Goal: Obtain resource: Download file/media

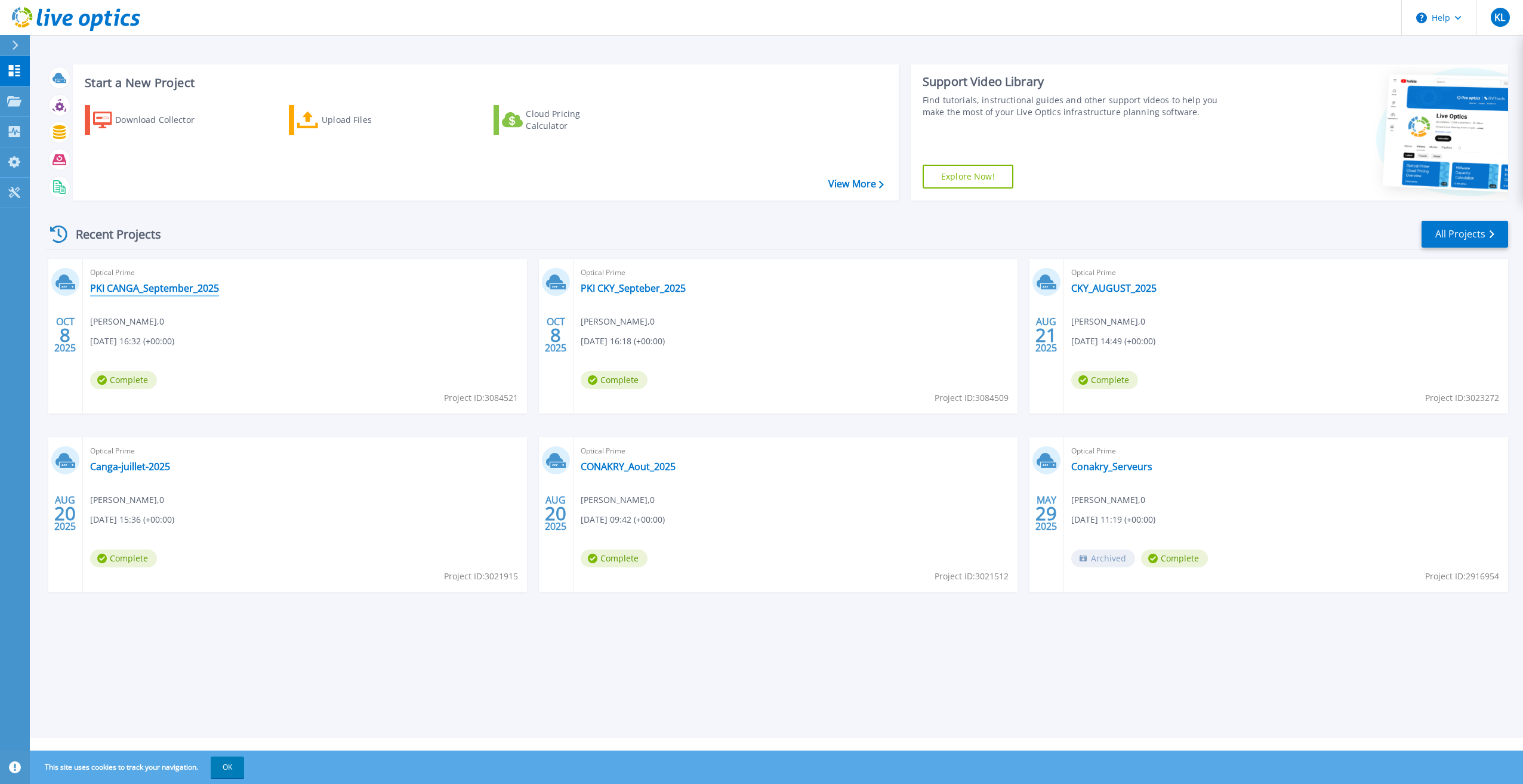
click at [128, 289] on link "PKI CANGA_September_2025" at bounding box center [155, 288] width 129 height 12
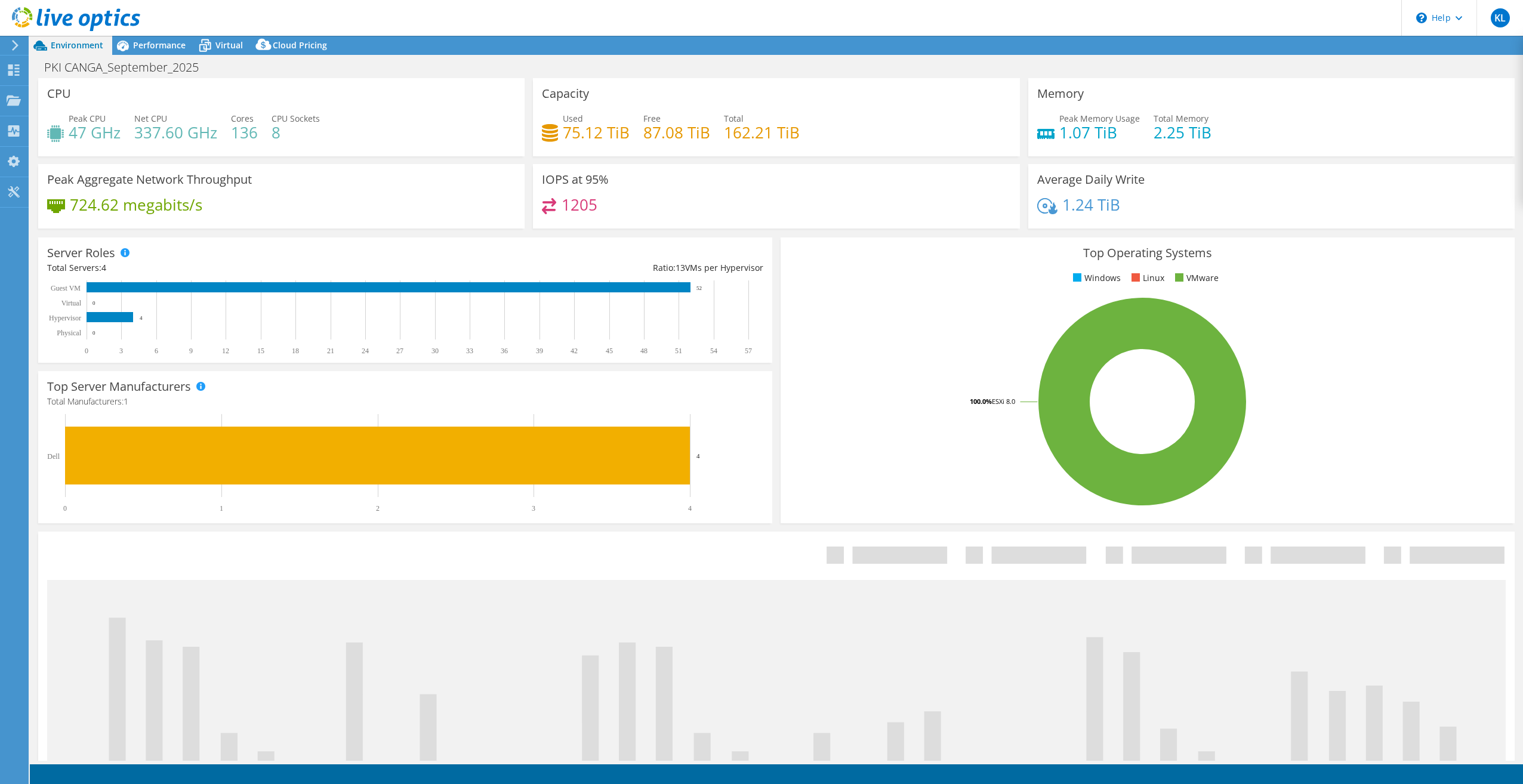
select select "USD"
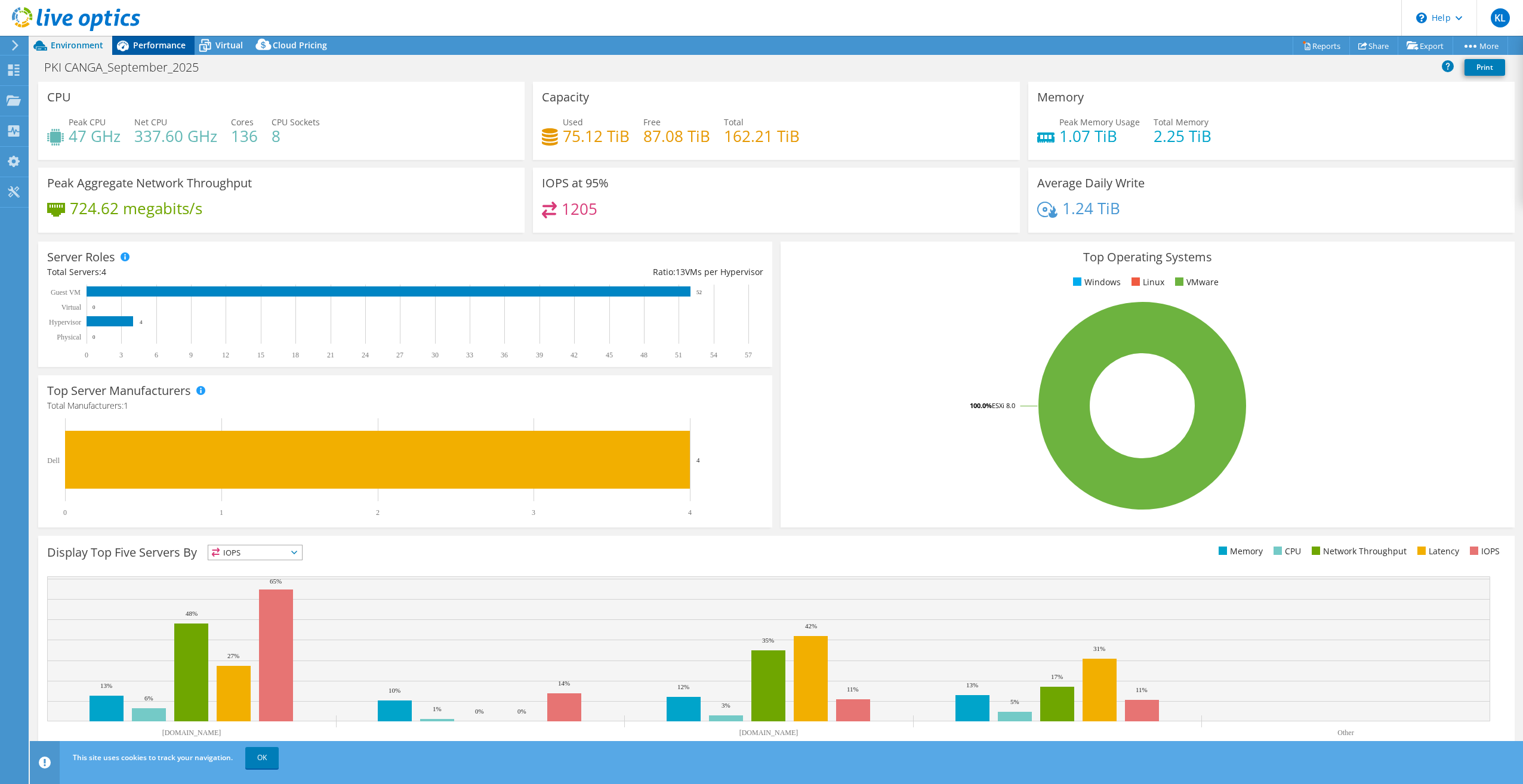
click at [164, 47] on span "Performance" at bounding box center [158, 46] width 52 height 11
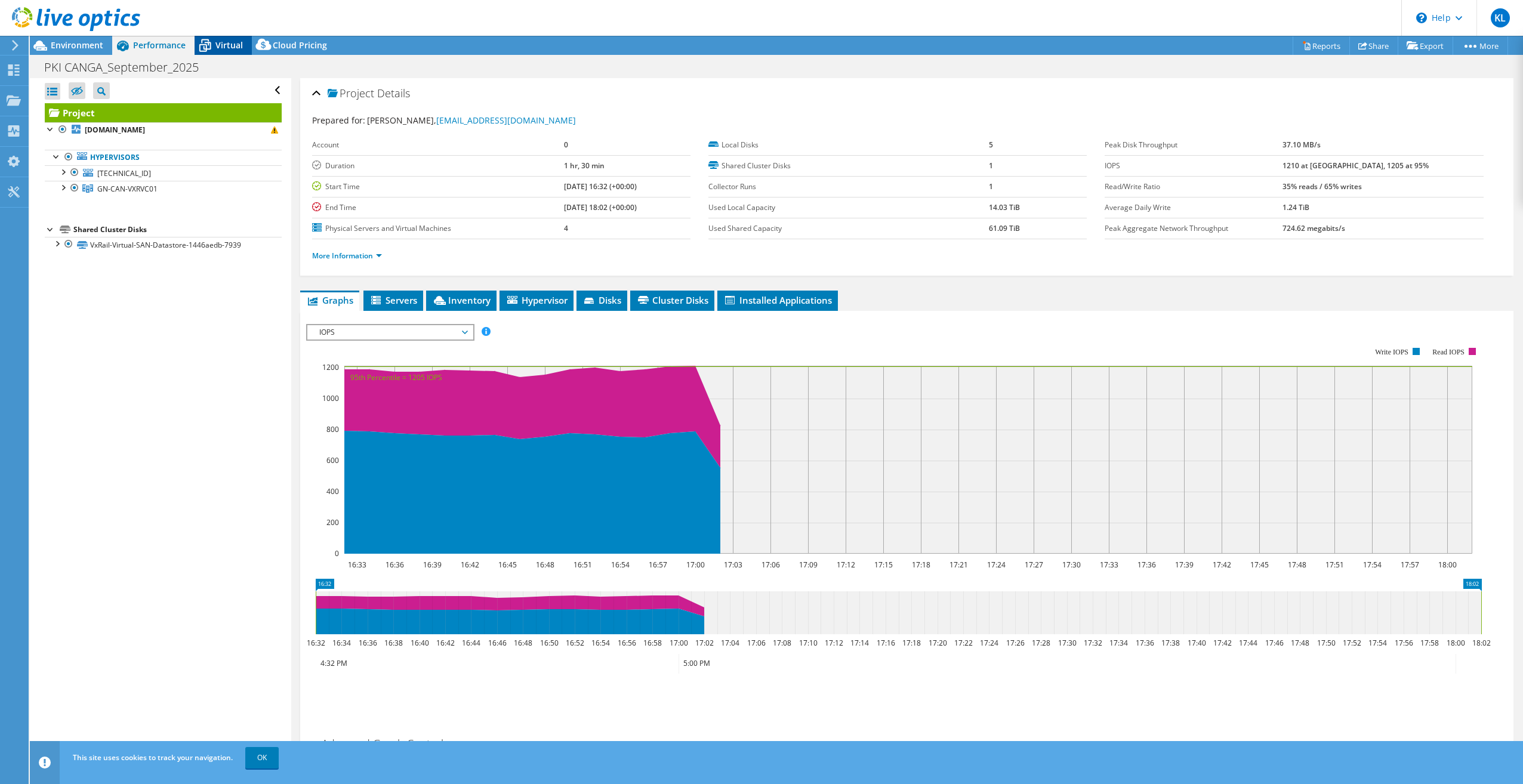
click at [230, 47] on span "Virtual" at bounding box center [229, 46] width 28 height 11
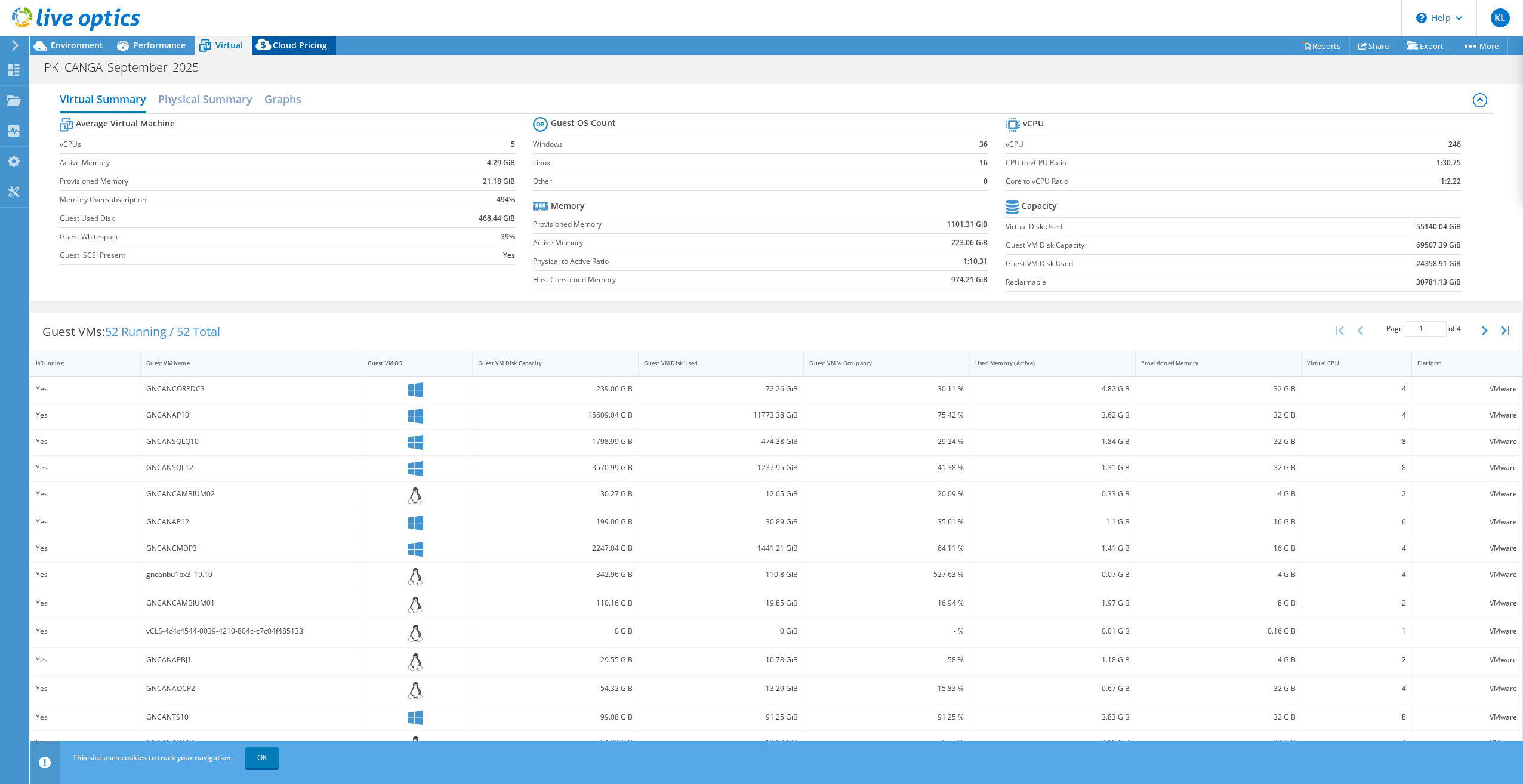
click at [287, 49] on span "Cloud Pricing" at bounding box center [300, 46] width 54 height 11
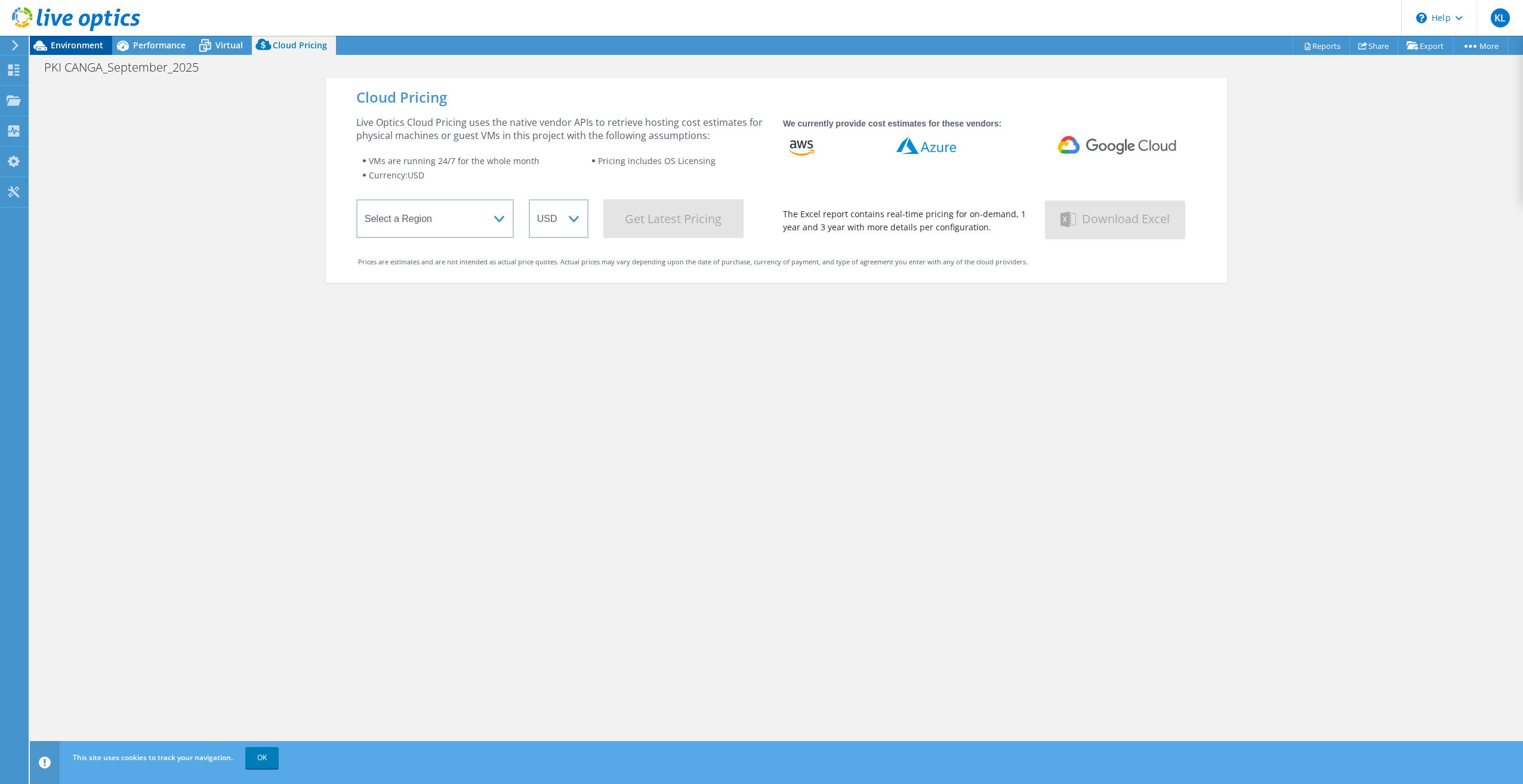
click at [66, 45] on span "Environment" at bounding box center [76, 46] width 52 height 11
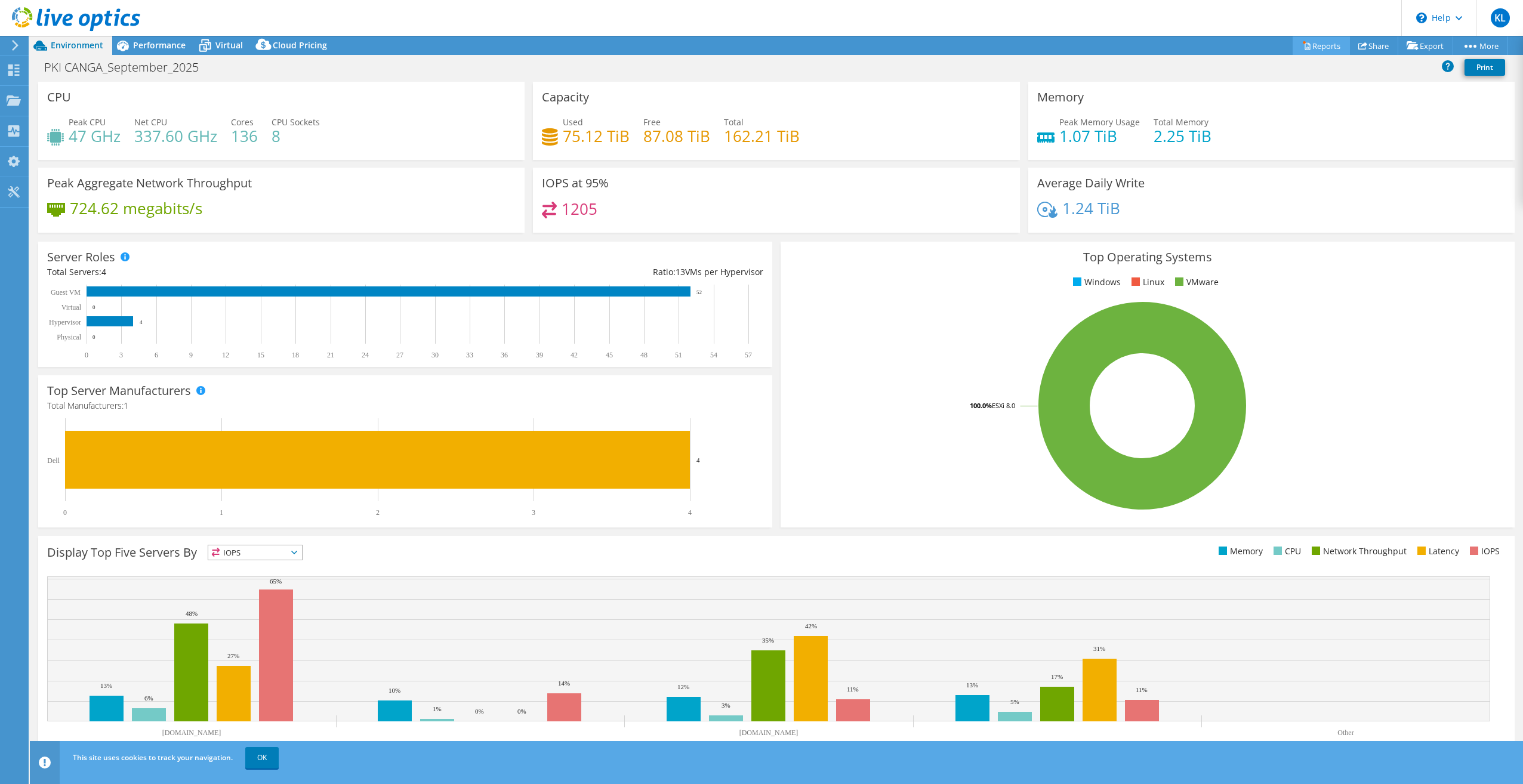
click at [1313, 46] on link "Reports" at bounding box center [1321, 46] width 57 height 19
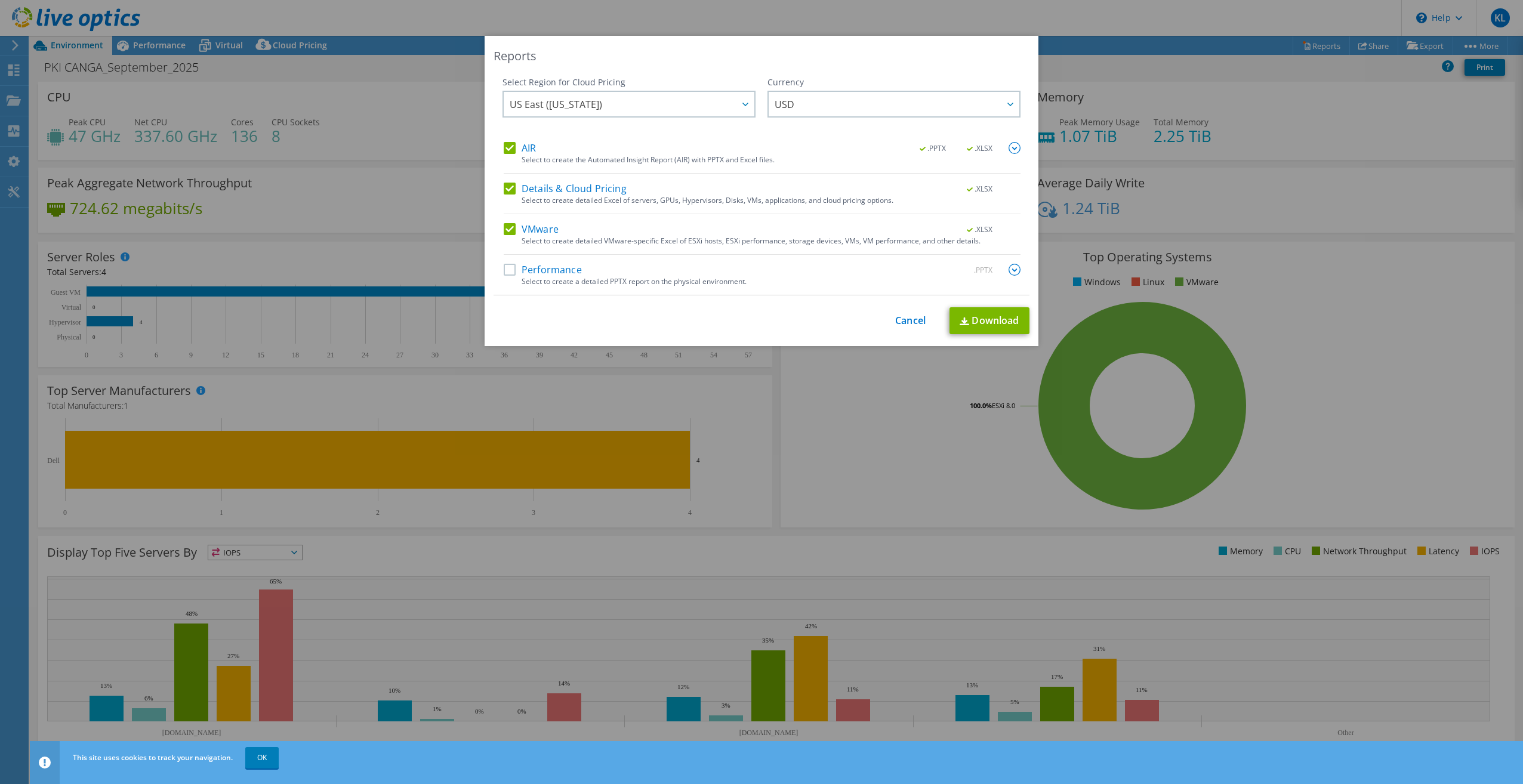
click at [504, 271] on label "Performance" at bounding box center [542, 269] width 78 height 12
click at [0, 0] on input "Performance" at bounding box center [0, 0] width 0 height 0
click at [984, 320] on link "Download" at bounding box center [989, 320] width 80 height 27
